Goal: Information Seeking & Learning: Learn about a topic

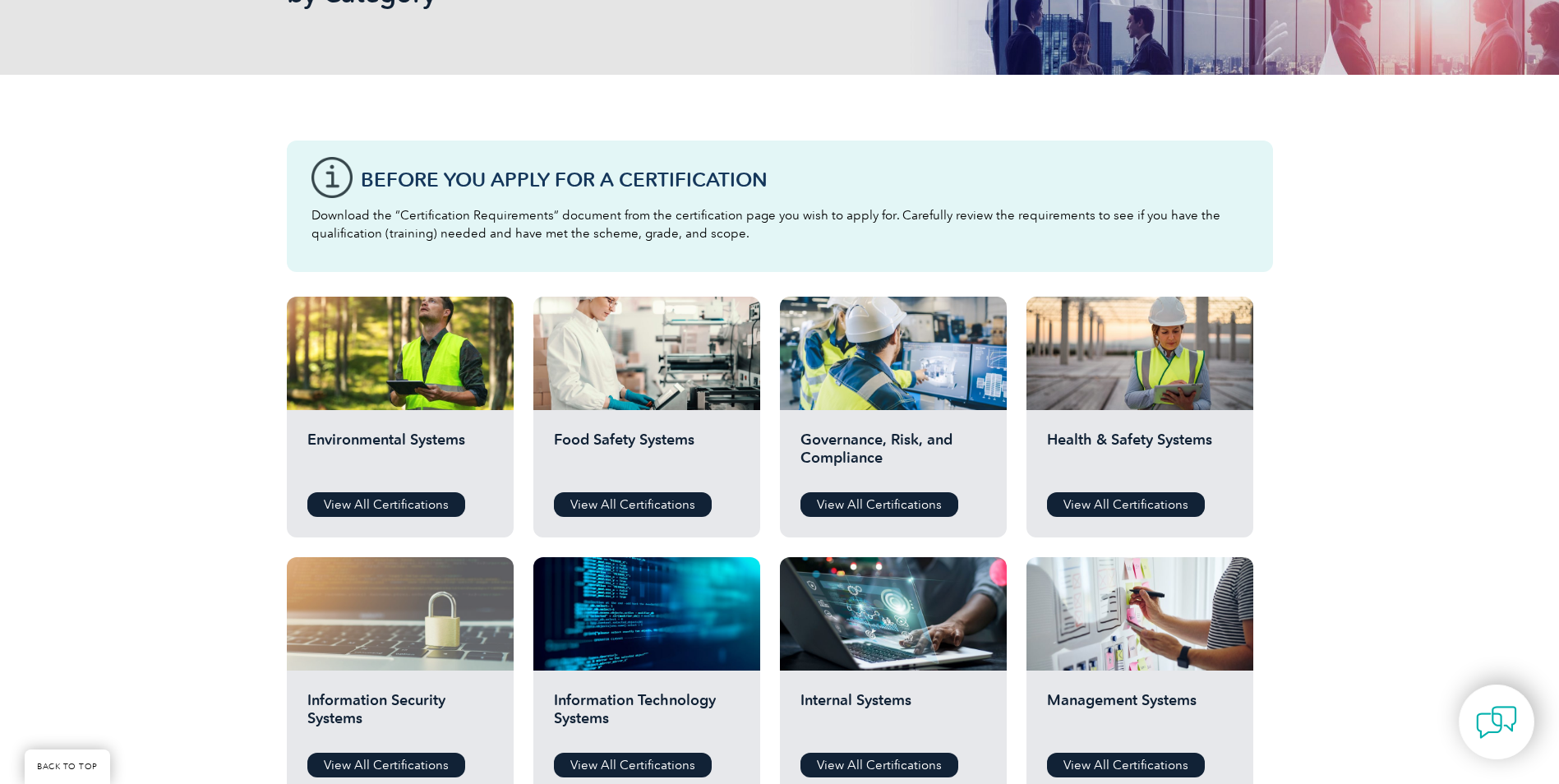
scroll to position [329, 0]
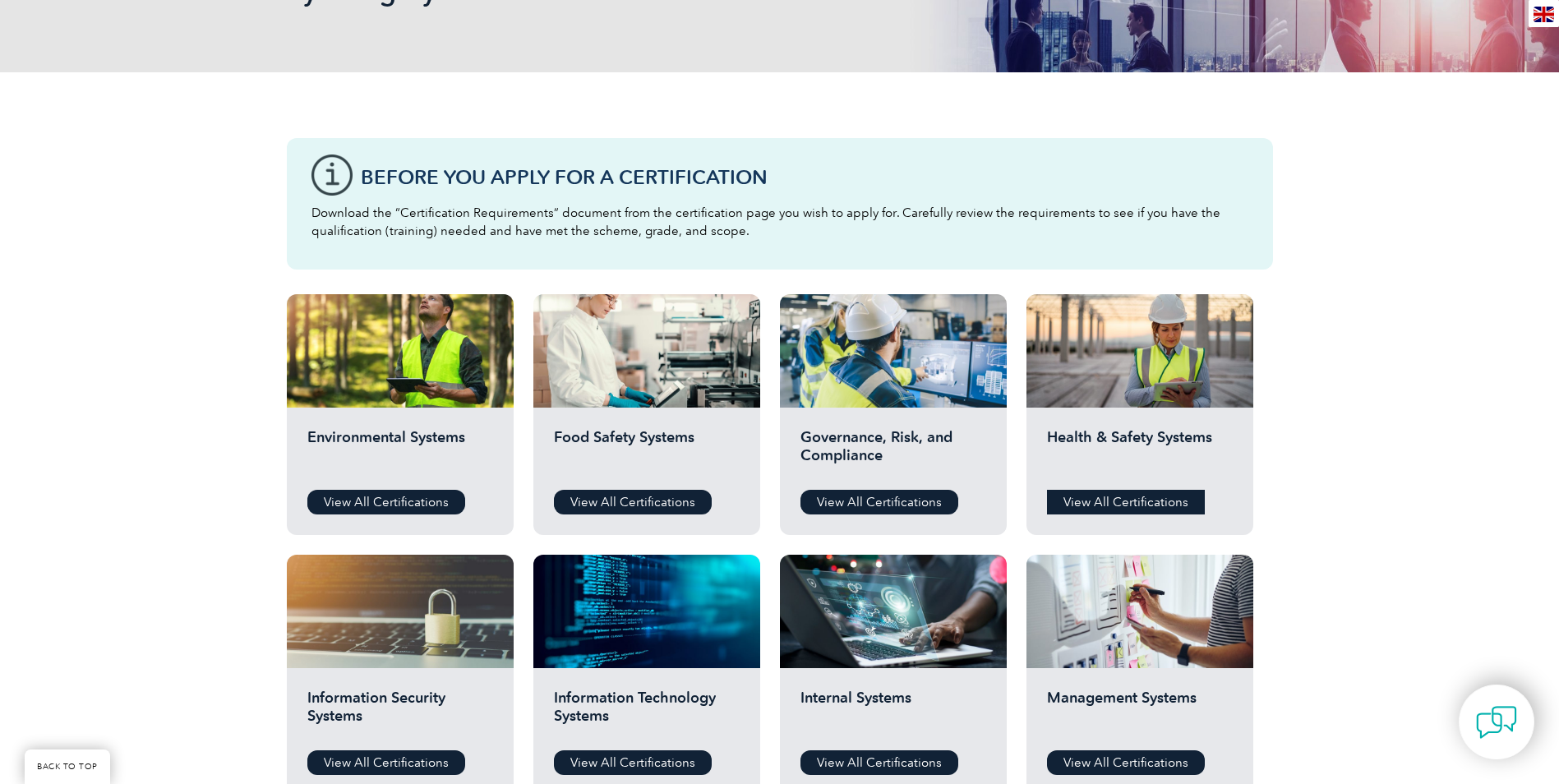
click at [1151, 497] on link "View All Certifications" at bounding box center [1126, 502] width 158 height 24
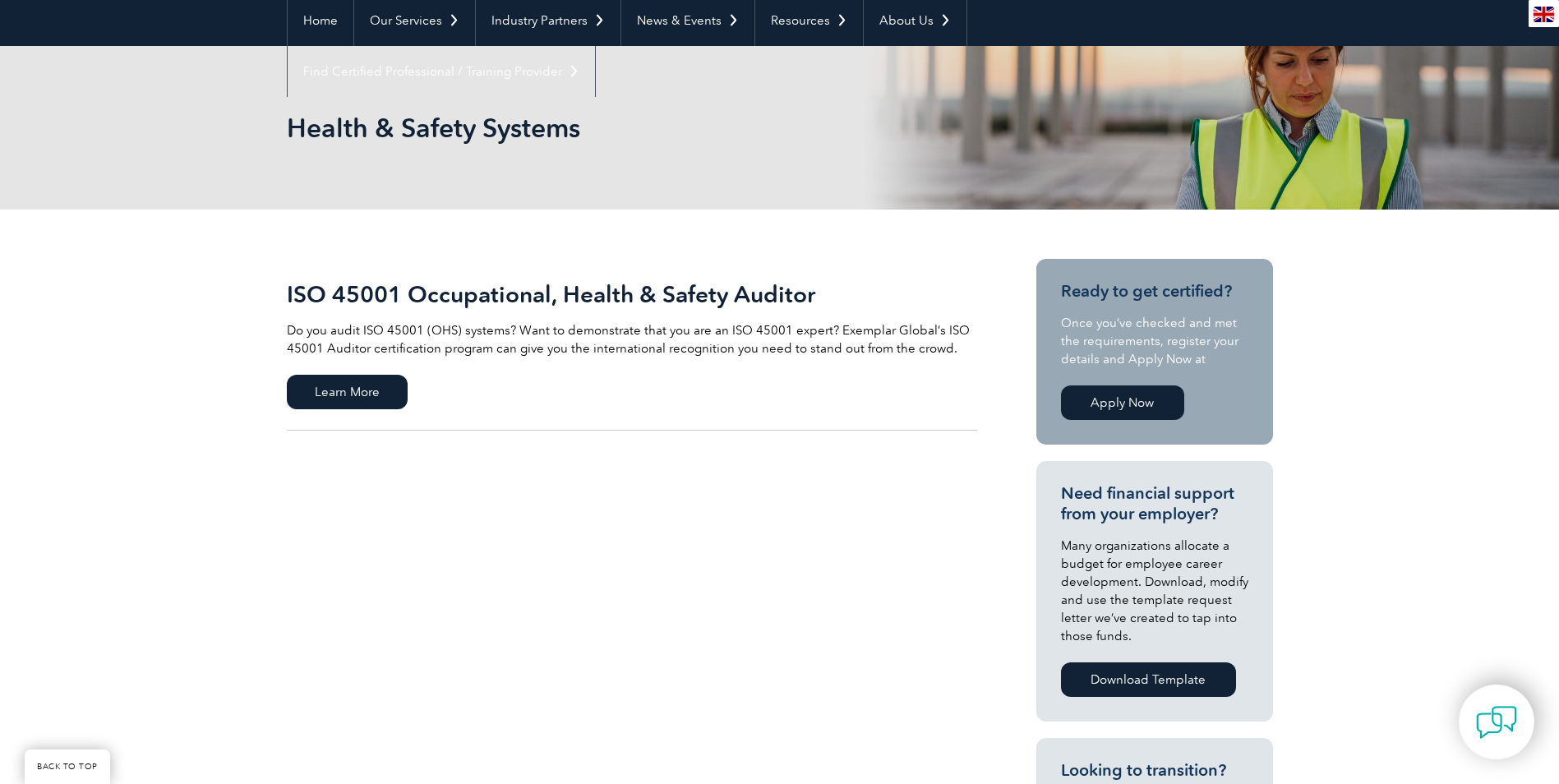
scroll to position [165, 0]
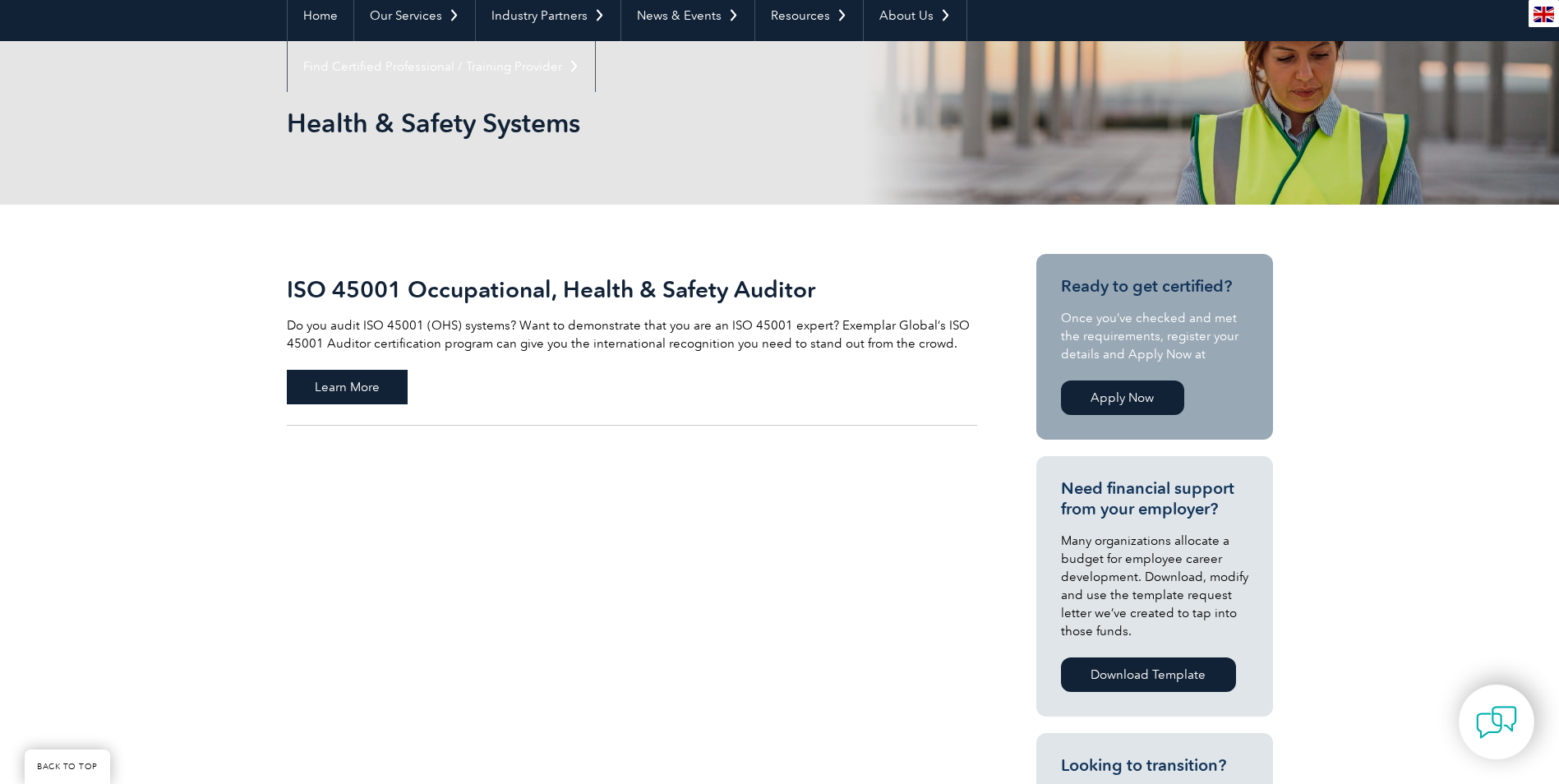
click at [363, 386] on span "Learn More" at bounding box center [346, 387] width 121 height 35
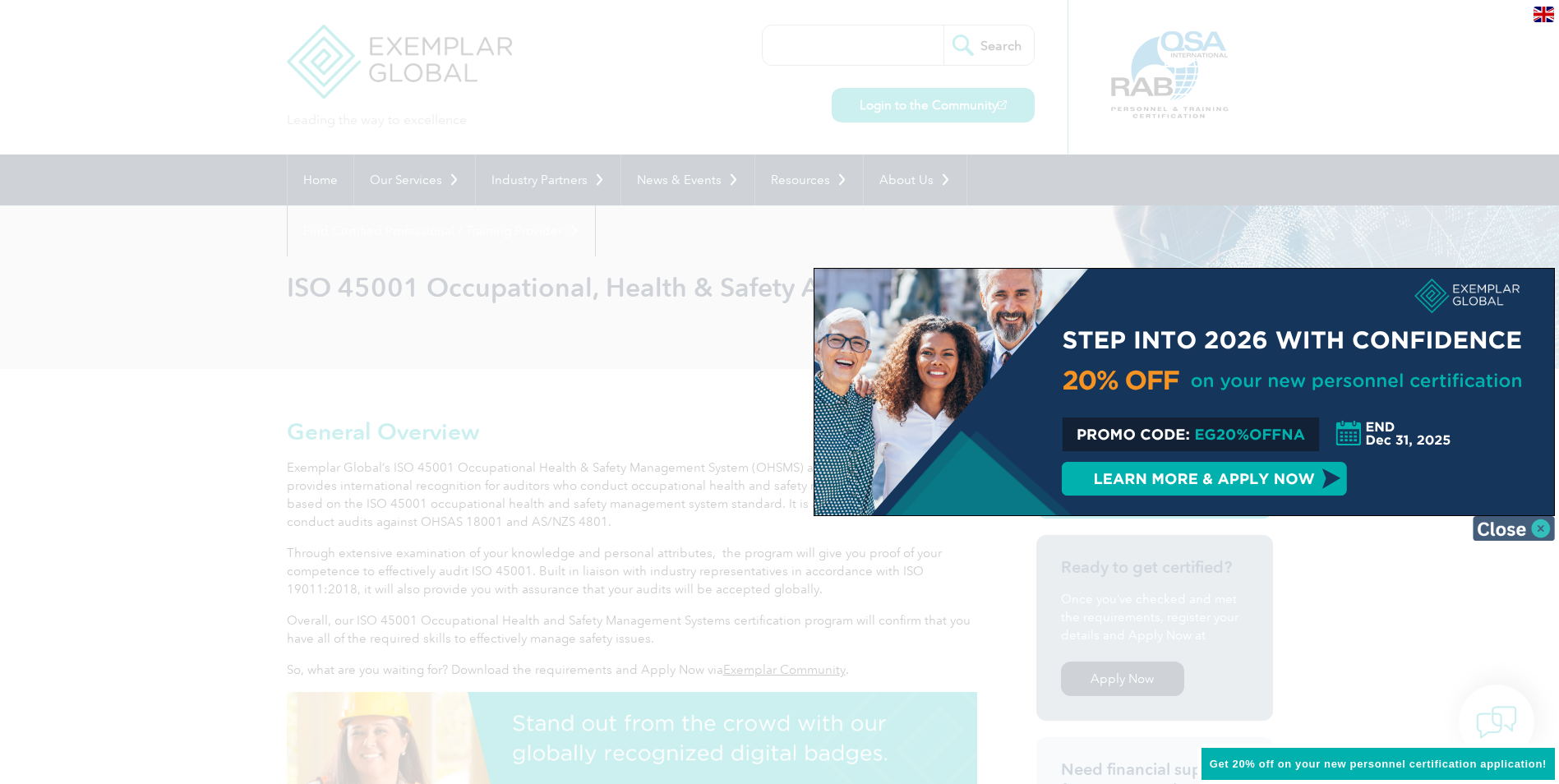
click at [1544, 536] on img at bounding box center [1513, 528] width 82 height 24
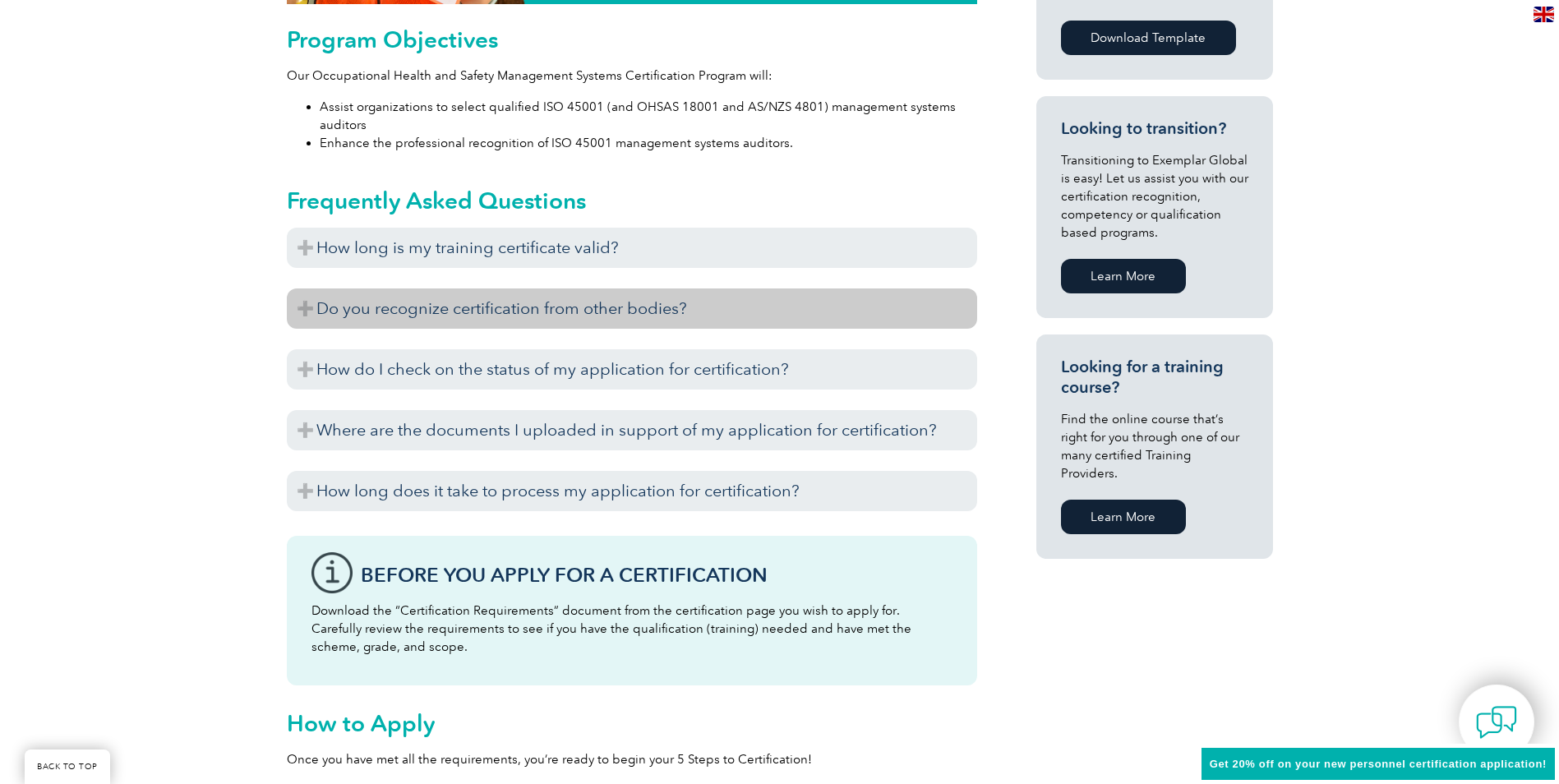
scroll to position [1069, 0]
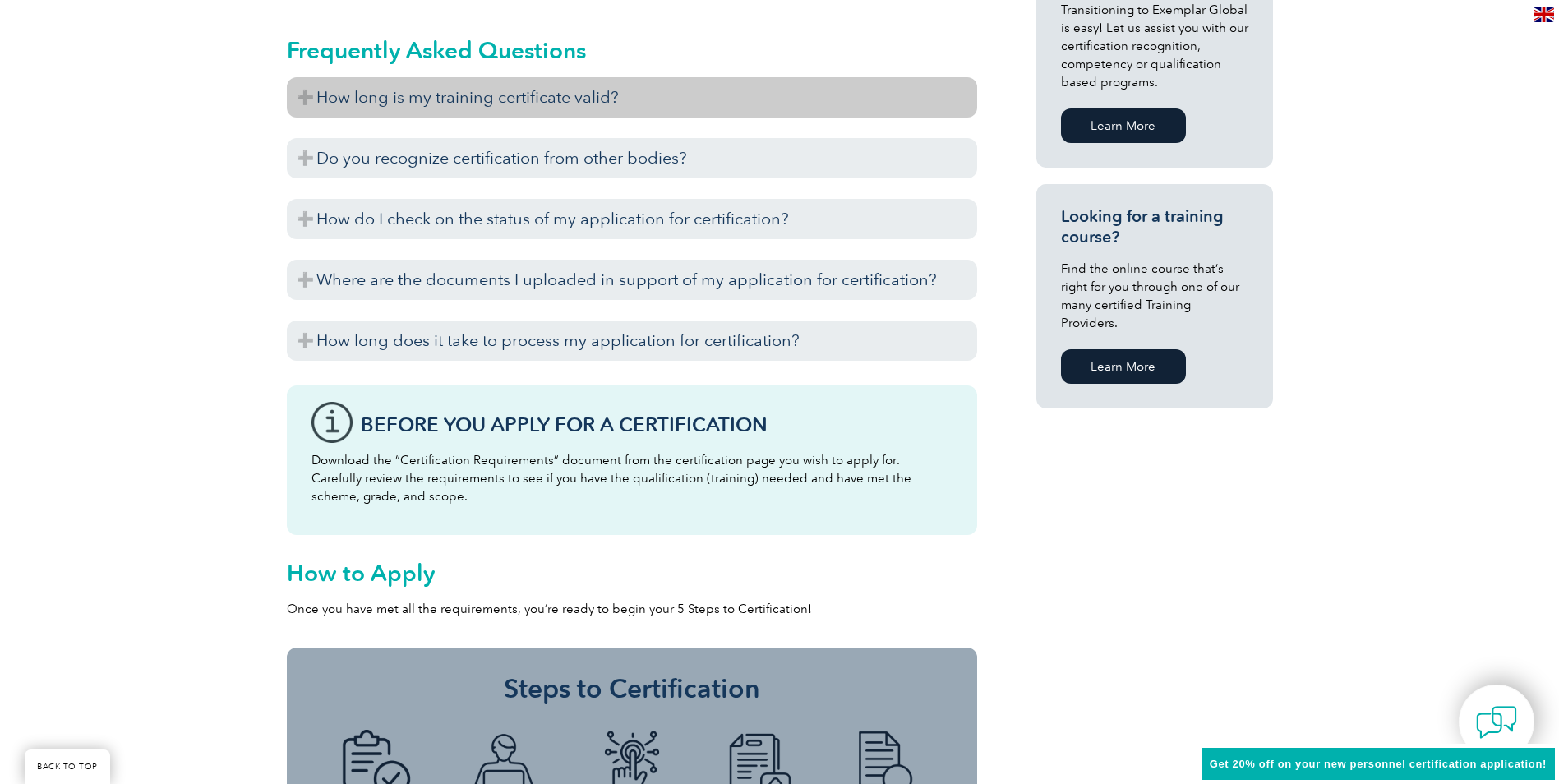
click at [617, 100] on h3 "How long is my training certificate valid?" at bounding box center [631, 97] width 690 height 41
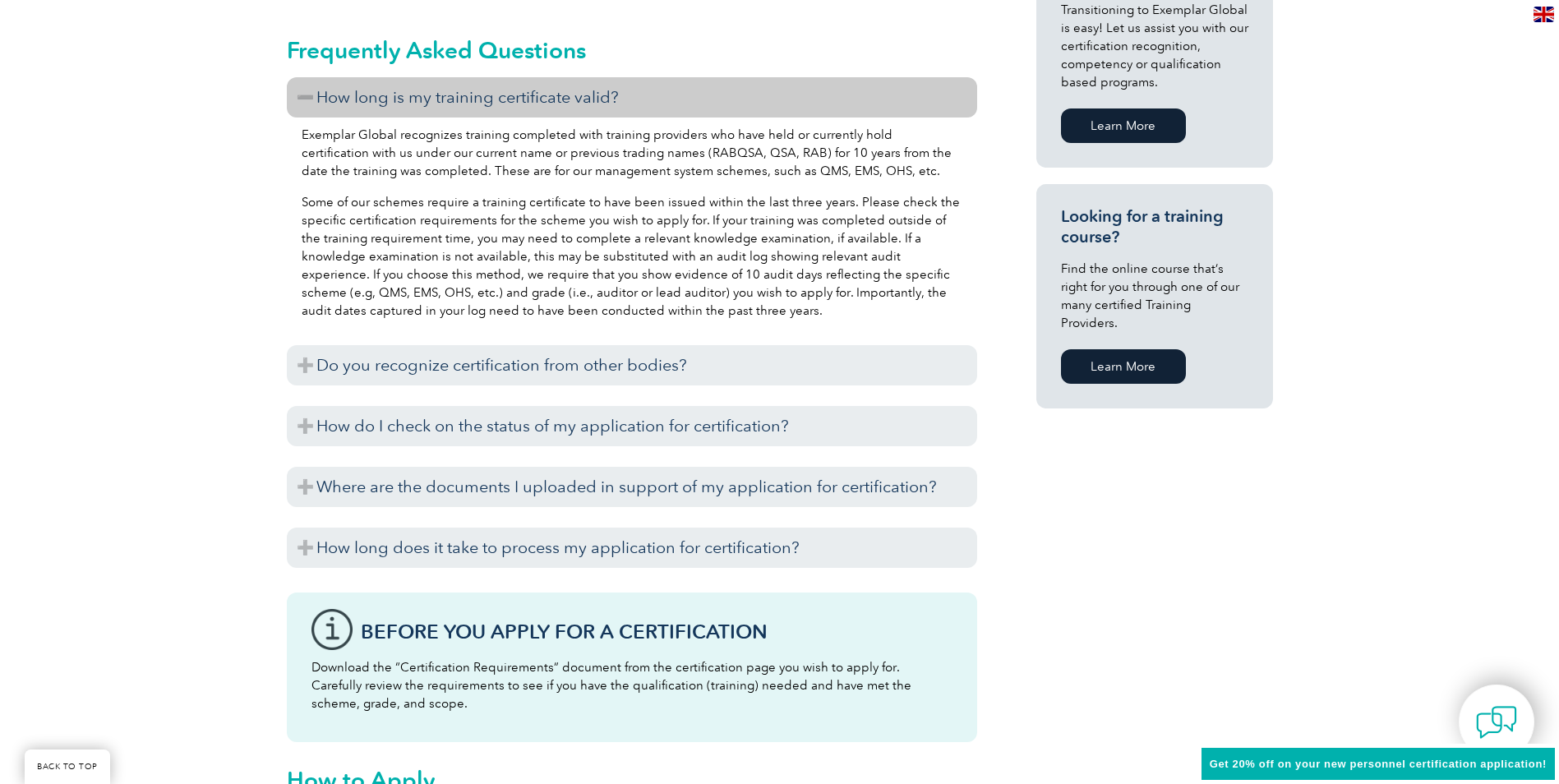
click at [619, 95] on h3 "How long is my training certificate valid?" at bounding box center [631, 97] width 690 height 41
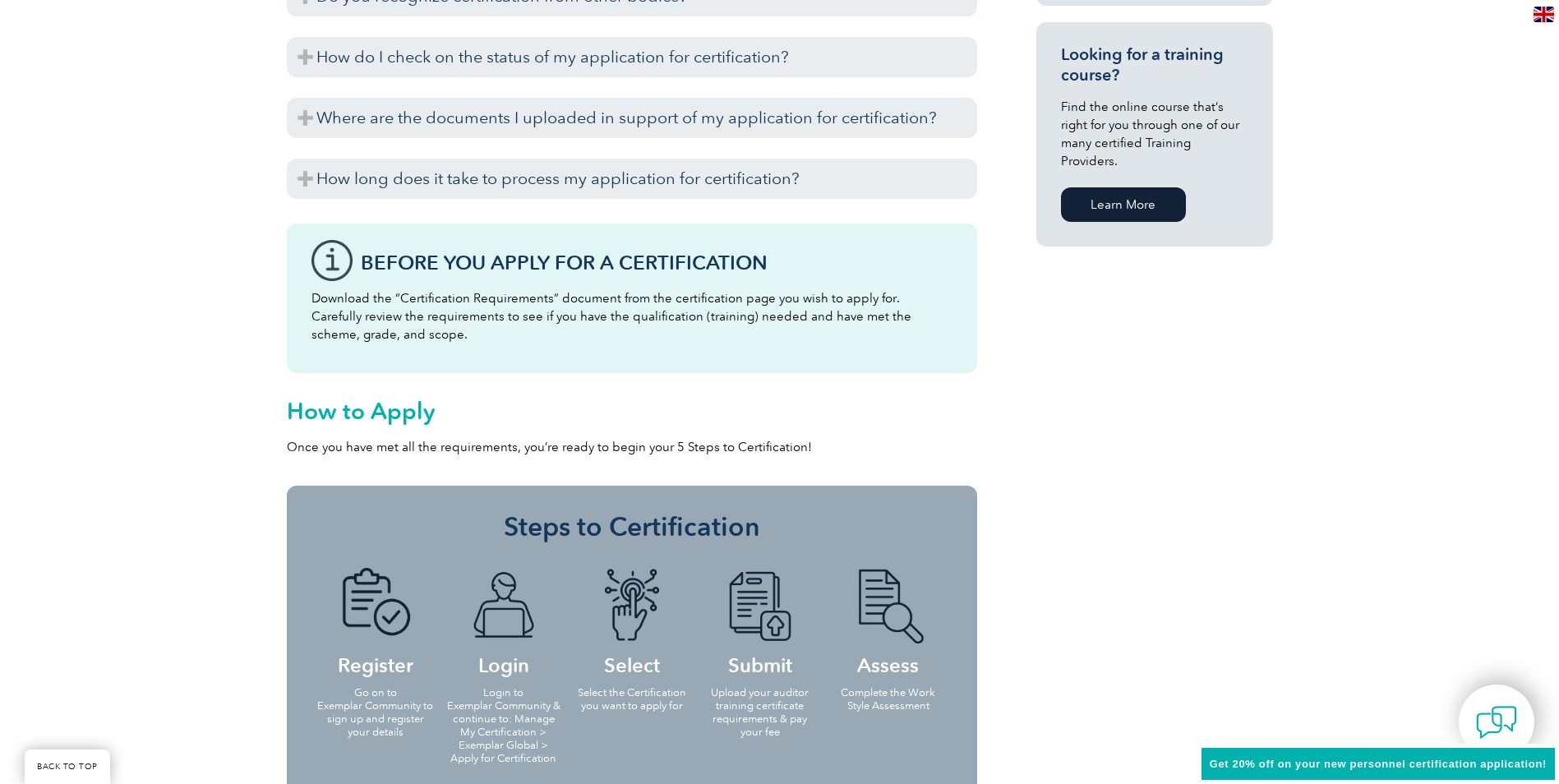
scroll to position [1233, 0]
